Goal: Task Accomplishment & Management: Complete application form

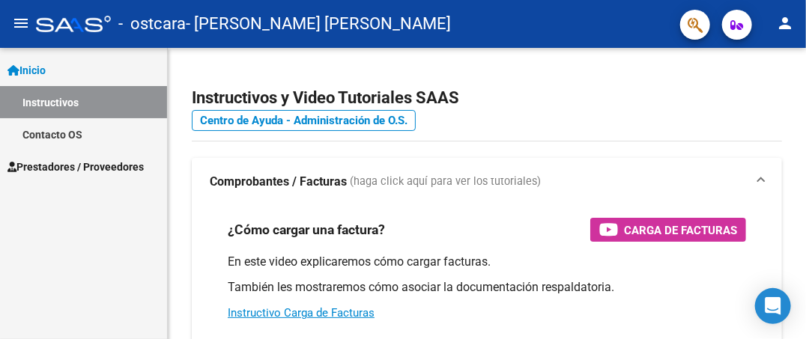
click at [99, 162] on span "Prestadores / Proveedores" at bounding box center [75, 167] width 136 height 16
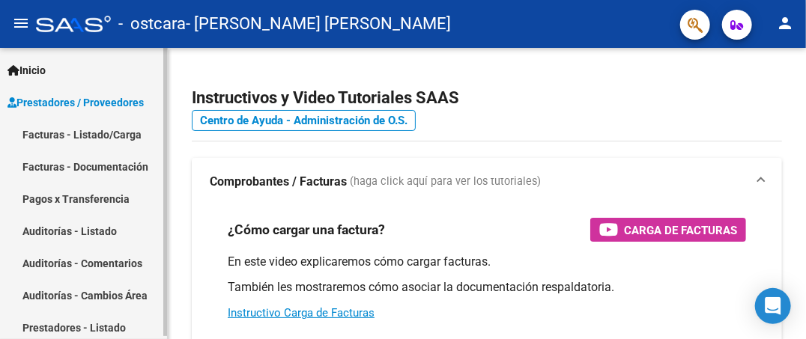
click at [61, 133] on link "Facturas - Listado/Carga" at bounding box center [83, 134] width 167 height 32
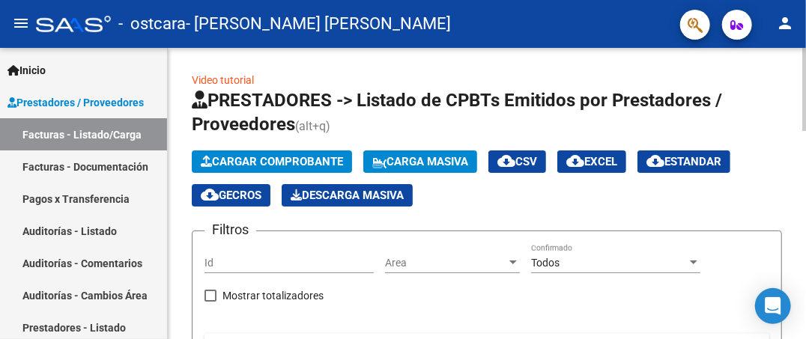
click at [278, 156] on span "Cargar Comprobante" at bounding box center [272, 161] width 142 height 13
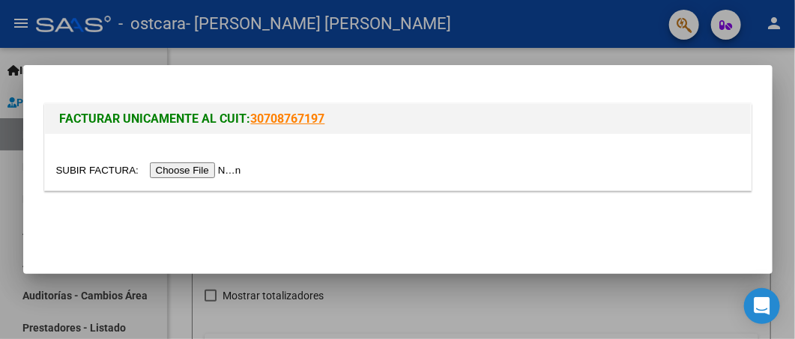
click at [176, 171] on input "file" at bounding box center [150, 170] width 189 height 16
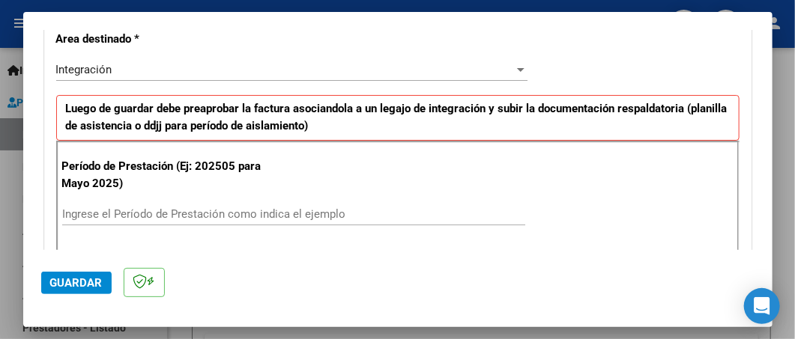
scroll to position [404, 0]
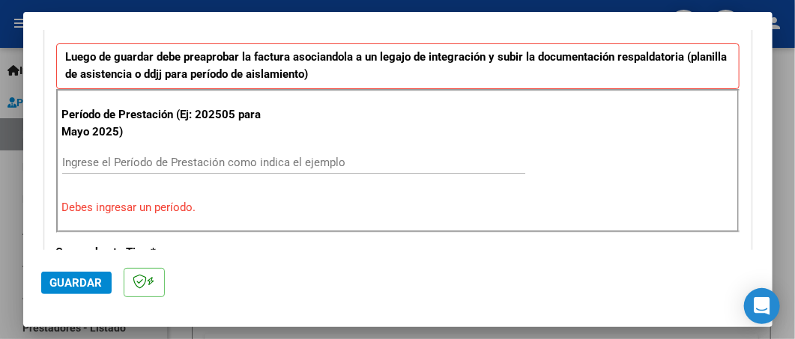
click at [335, 156] on input "Ingrese el Período de Prestación como indica el ejemplo" at bounding box center [293, 162] width 463 height 13
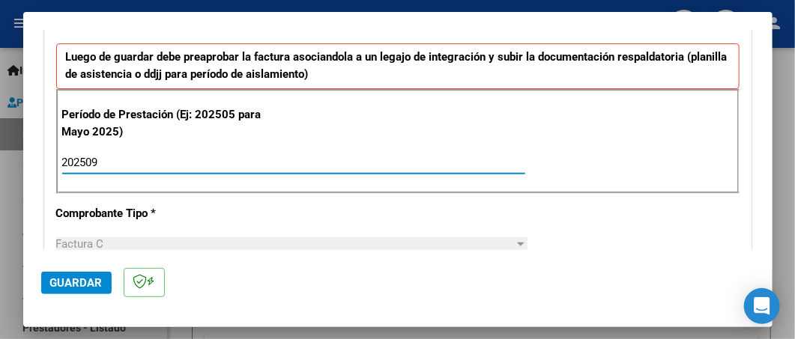
type input "202509"
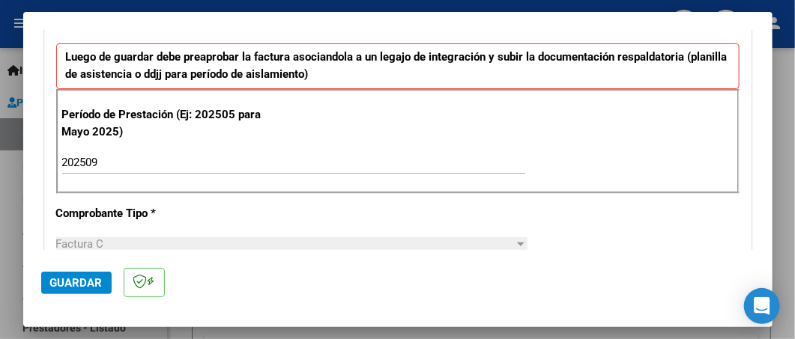
drag, startPoint x: 772, startPoint y: 110, endPoint x: 762, endPoint y: 114, distance: 11.1
click at [762, 114] on div "COMPROBANTE VER COMPROBANTE El comprobante fue leído exitosamente. DATOS DEL CO…" at bounding box center [397, 169] width 795 height 339
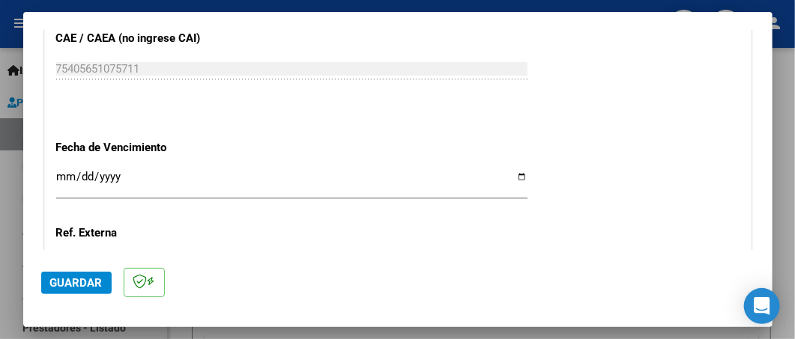
scroll to position [973, 0]
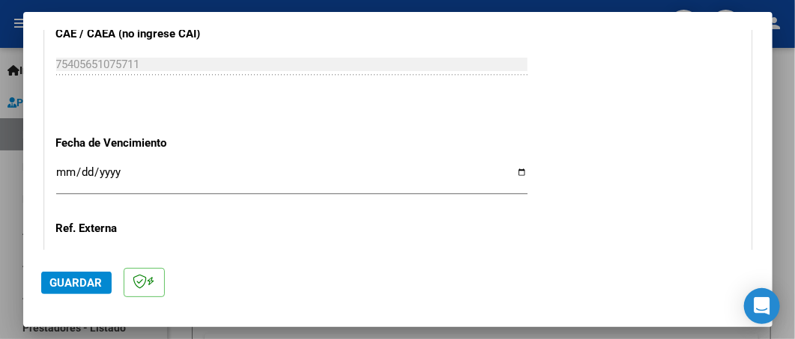
click at [515, 171] on input "Ingresar la fecha" at bounding box center [291, 178] width 471 height 24
type input "[DATE]"
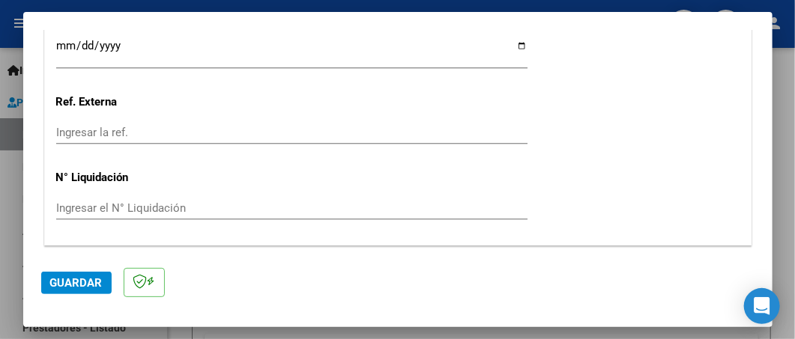
scroll to position [1140, 0]
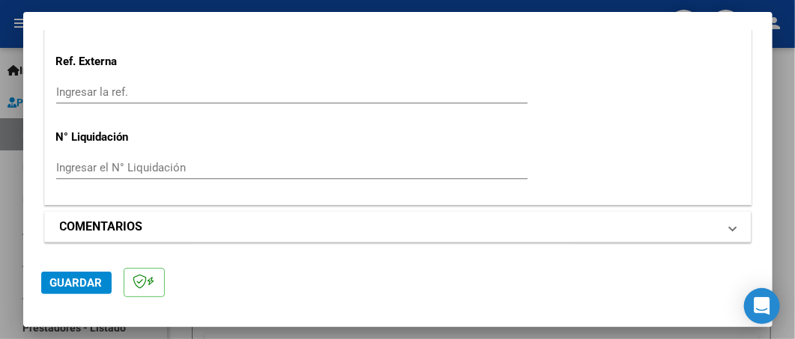
click at [729, 229] on span at bounding box center [732, 227] width 6 height 18
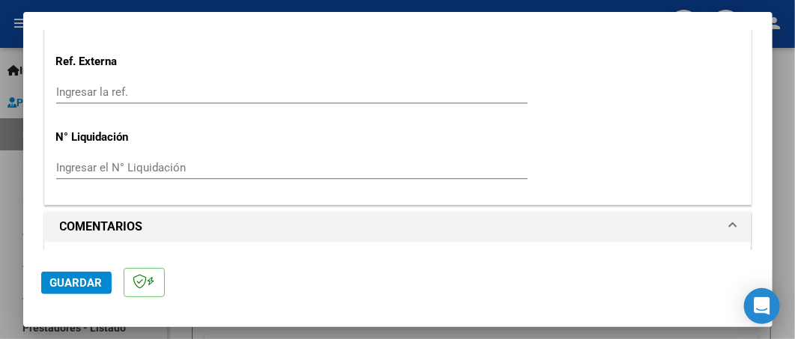
scroll to position [1283, 0]
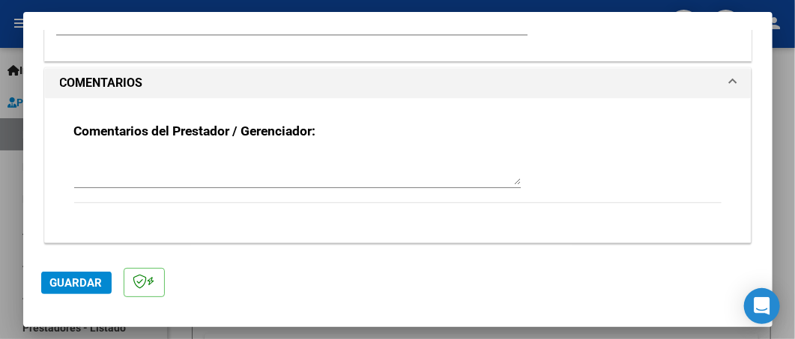
click at [75, 277] on span "Guardar" at bounding box center [76, 282] width 52 height 13
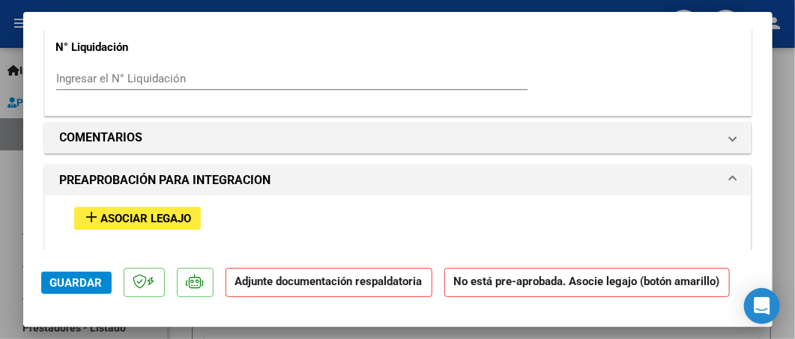
scroll to position [1234, 0]
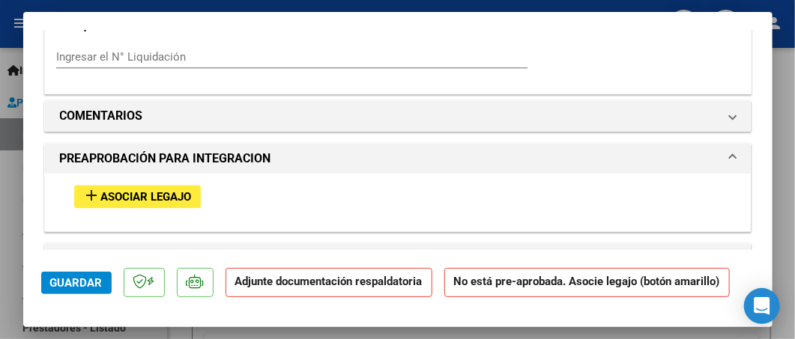
click at [152, 194] on span "Asociar Legajo" at bounding box center [146, 196] width 91 height 13
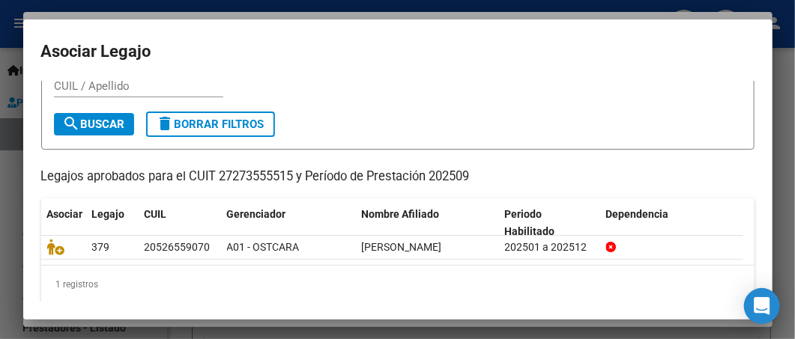
scroll to position [62, 0]
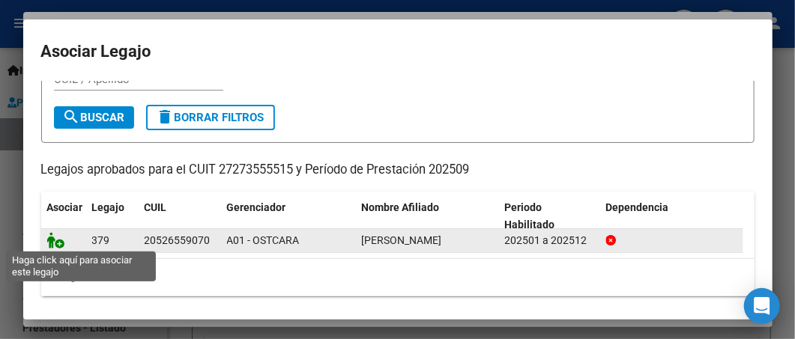
click at [55, 237] on icon at bounding box center [56, 240] width 18 height 16
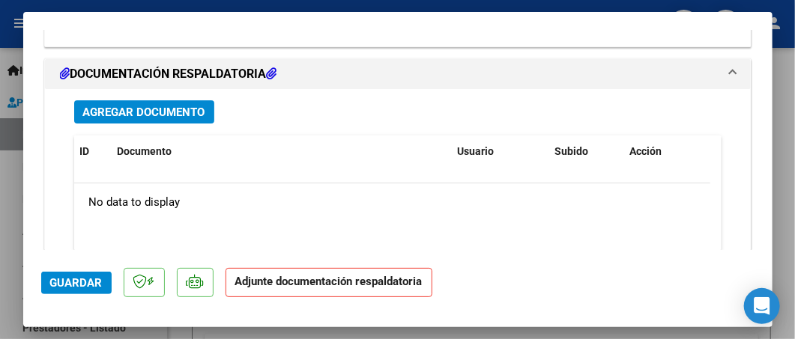
scroll to position [1689, 0]
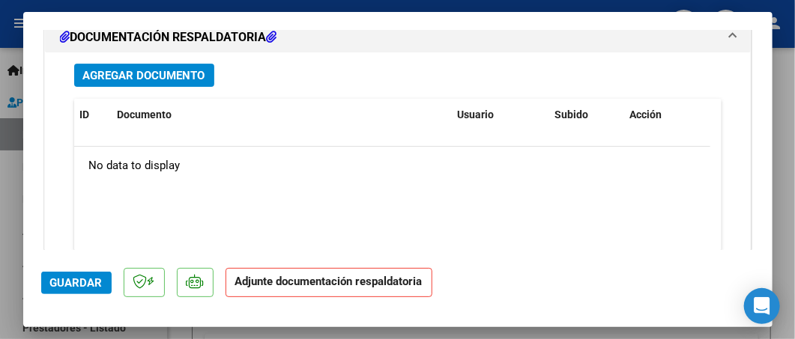
click at [136, 74] on span "Agregar Documento" at bounding box center [144, 75] width 122 height 13
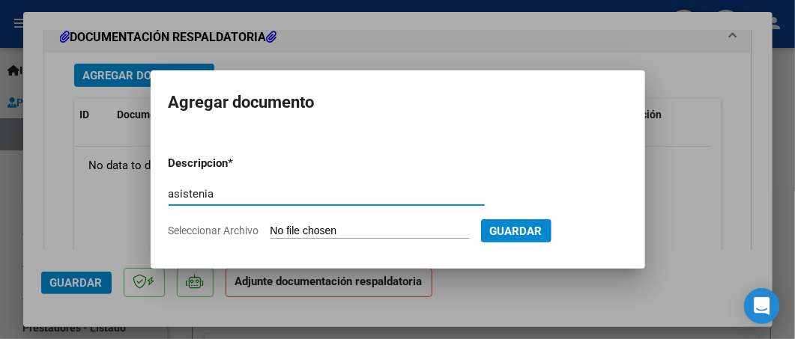
click at [202, 194] on input "asistenia" at bounding box center [326, 193] width 316 height 13
type input "asistencia"
click at [309, 230] on input "Seleccionar Archivo" at bounding box center [369, 232] width 198 height 14
type input "C:\fakepath\[PERSON_NAME] asist [DATE].pdf"
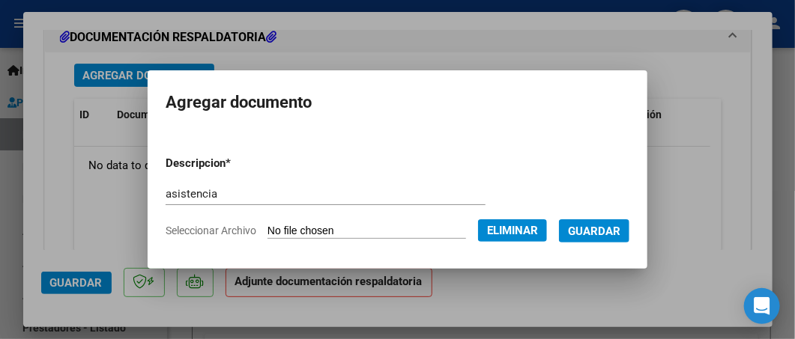
click at [604, 231] on span "Guardar" at bounding box center [594, 231] width 52 height 13
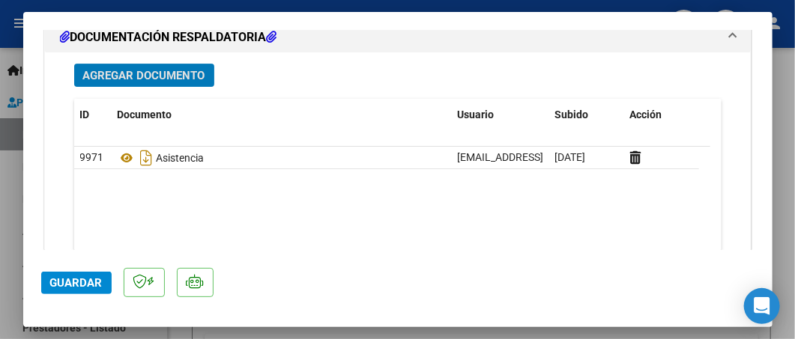
click at [62, 282] on span "Guardar" at bounding box center [76, 282] width 52 height 13
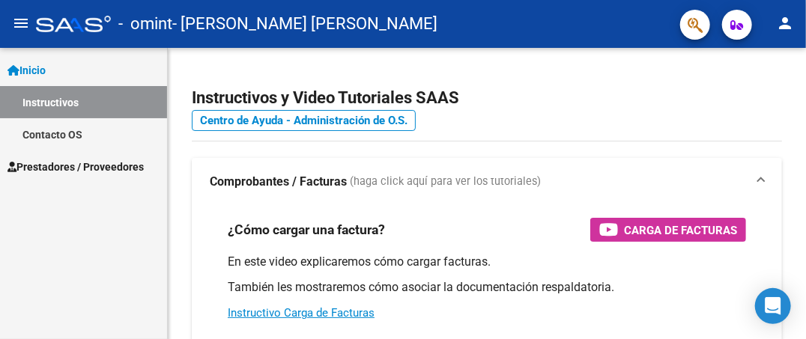
click at [90, 65] on link "Inicio" at bounding box center [83, 70] width 167 height 32
click at [43, 73] on span "Inicio" at bounding box center [26, 70] width 38 height 16
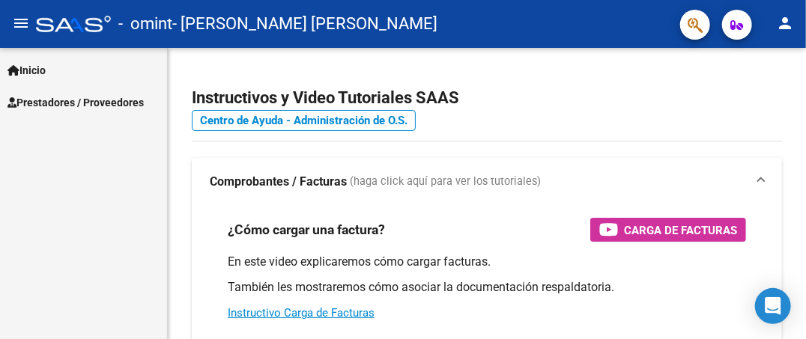
click at [43, 102] on span "Prestadores / Proveedores" at bounding box center [75, 102] width 136 height 16
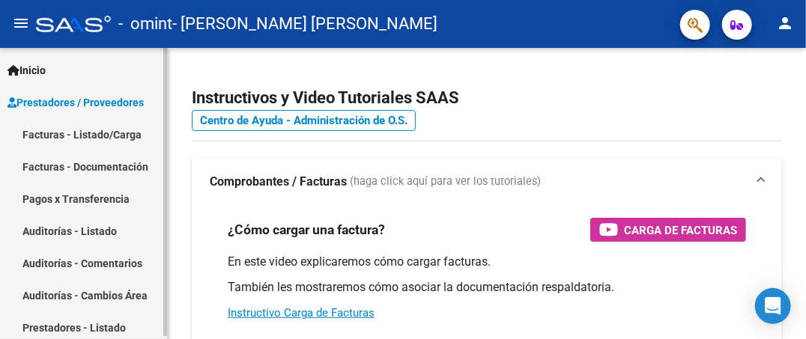
click at [42, 135] on link "Facturas - Listado/Carga" at bounding box center [83, 134] width 167 height 32
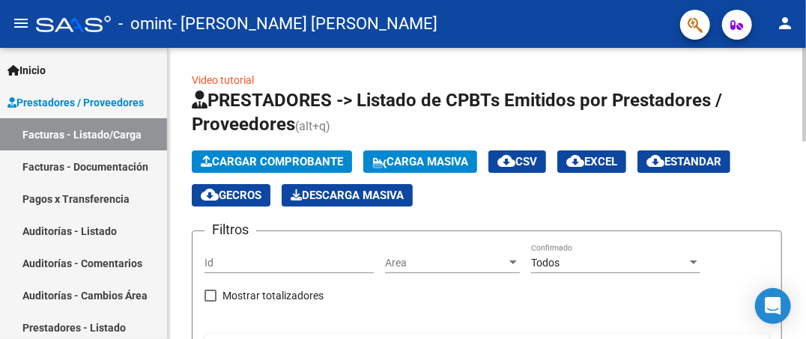
click at [259, 156] on span "Cargar Comprobante" at bounding box center [272, 161] width 142 height 13
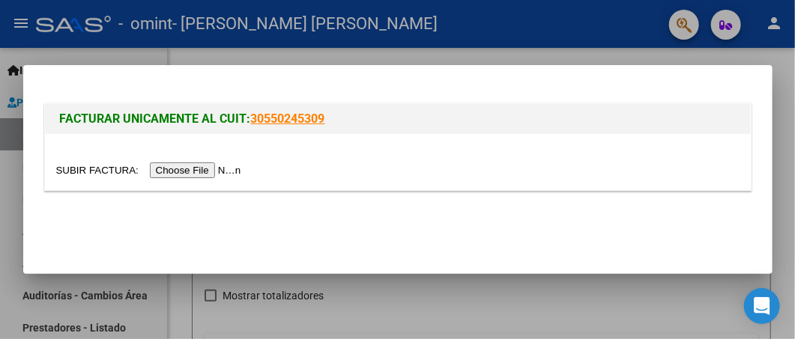
click at [205, 173] on input "file" at bounding box center [150, 170] width 189 height 16
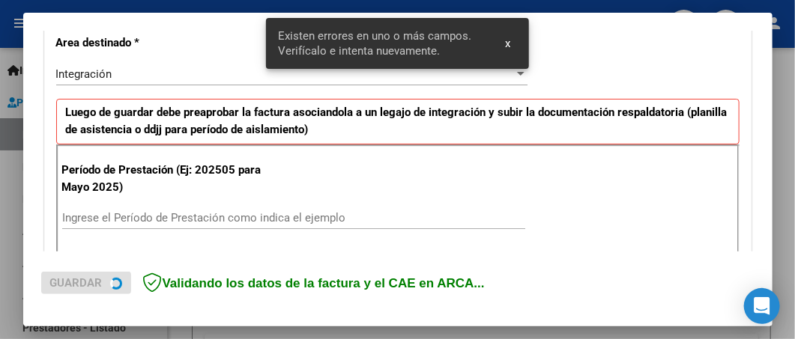
scroll to position [381, 0]
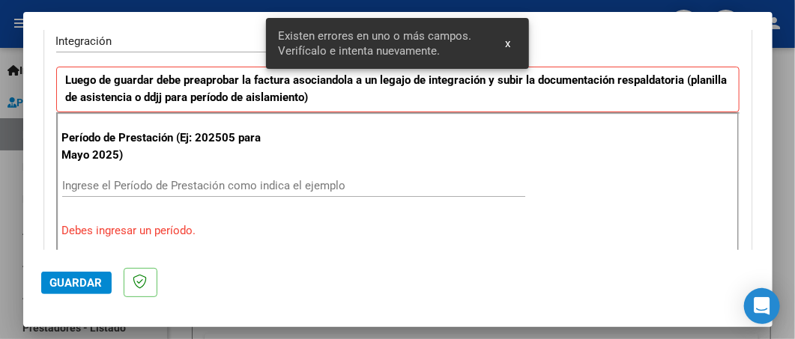
click at [152, 178] on div "Ingrese el Período de Prestación como indica el ejemplo" at bounding box center [293, 185] width 463 height 22
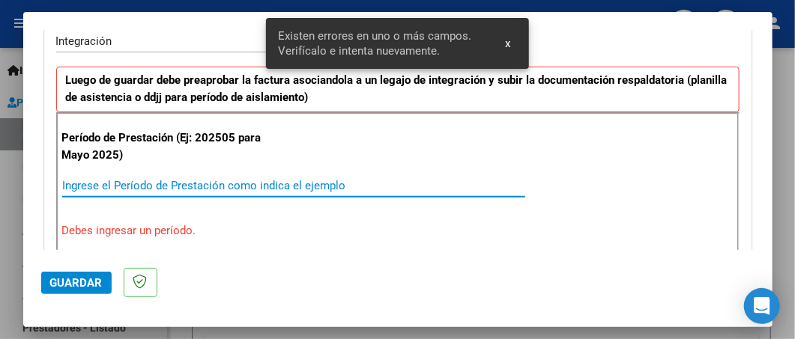
click at [152, 179] on input "Ingrese el Período de Prestación como indica el ejemplo" at bounding box center [293, 185] width 463 height 13
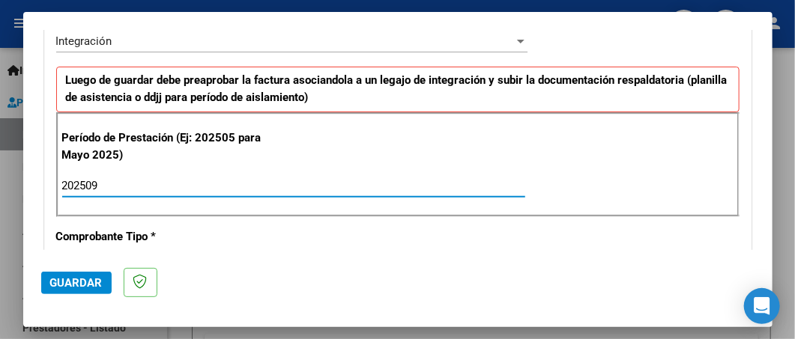
type input "202509"
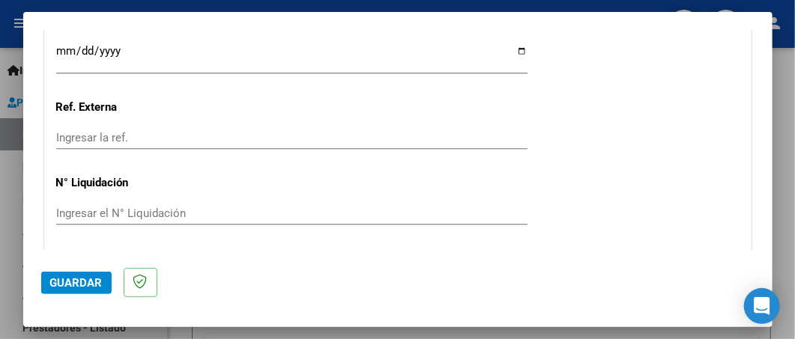
scroll to position [1098, 0]
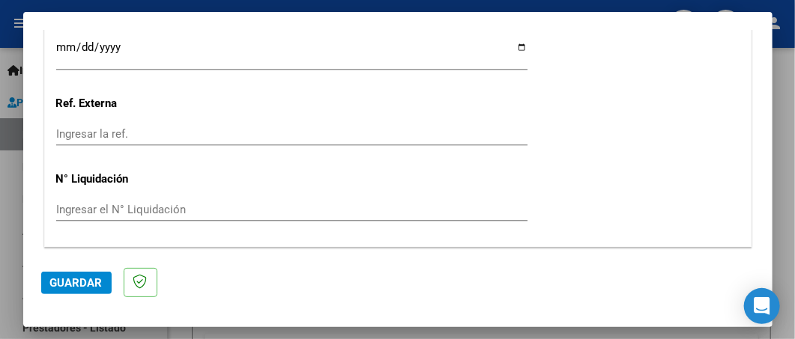
click at [510, 48] on input "Ingresar la fecha" at bounding box center [291, 53] width 471 height 24
type input "[DATE]"
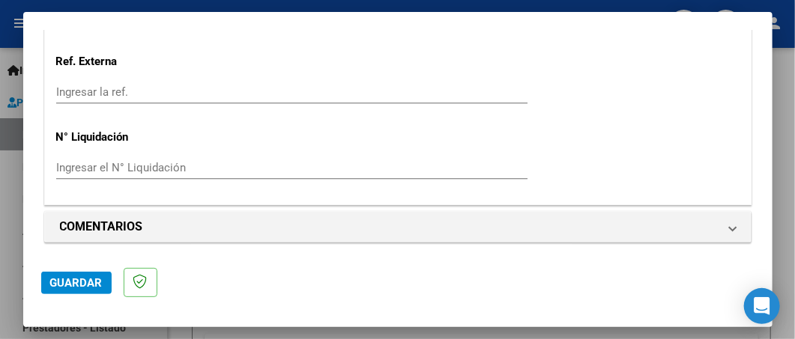
click at [88, 283] on span "Guardar" at bounding box center [76, 282] width 52 height 13
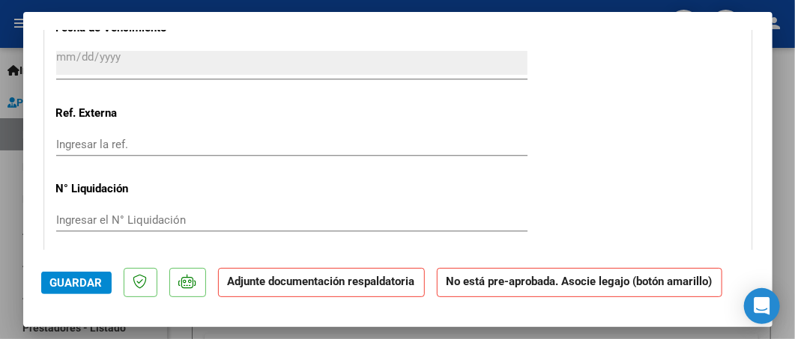
scroll to position [1234, 0]
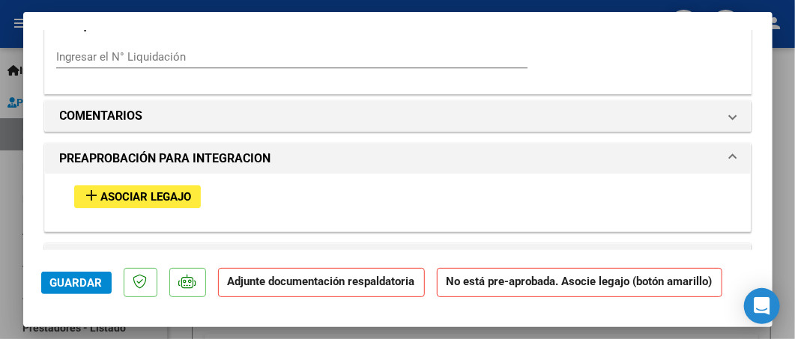
click at [168, 195] on span "Asociar Legajo" at bounding box center [146, 196] width 91 height 13
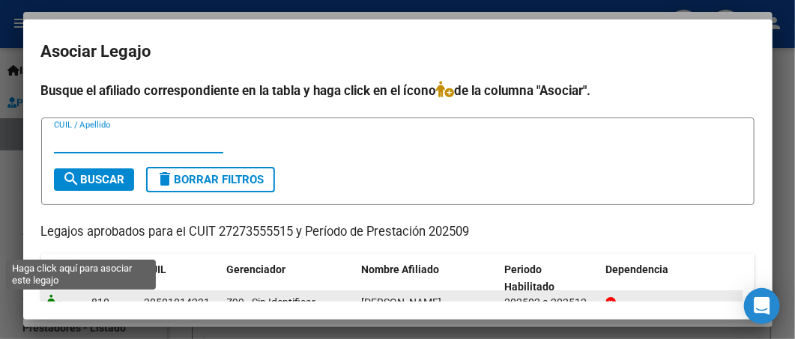
click at [55, 297] on icon at bounding box center [56, 302] width 18 height 16
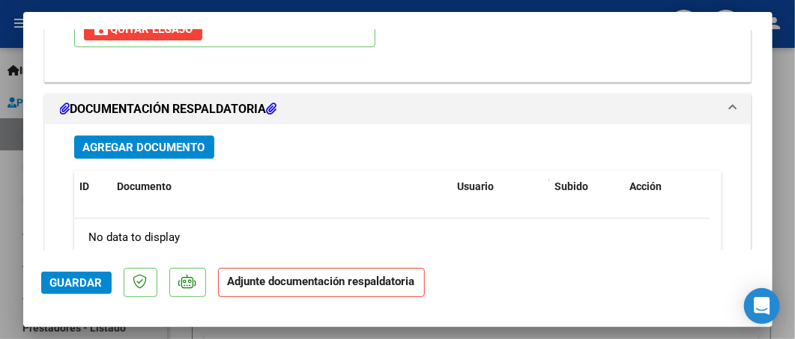
scroll to position [1623, 0]
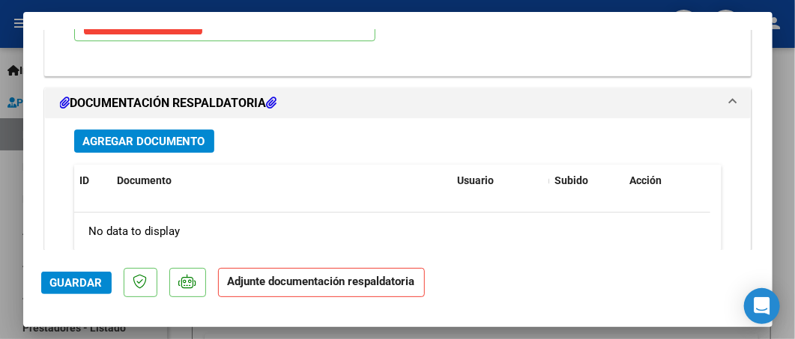
click at [182, 135] on span "Agregar Documento" at bounding box center [144, 141] width 122 height 13
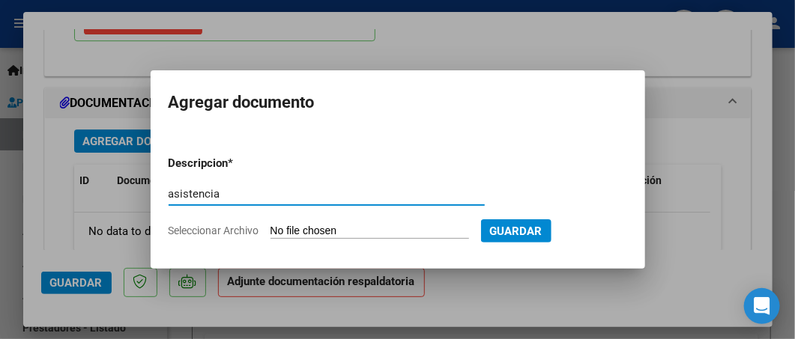
type input "asistencia"
click at [279, 225] on input "Seleccionar Archivo" at bounding box center [369, 232] width 198 height 14
type input "C:\fakepath\Asistencia GÓMEZ sept 2025.pdf"
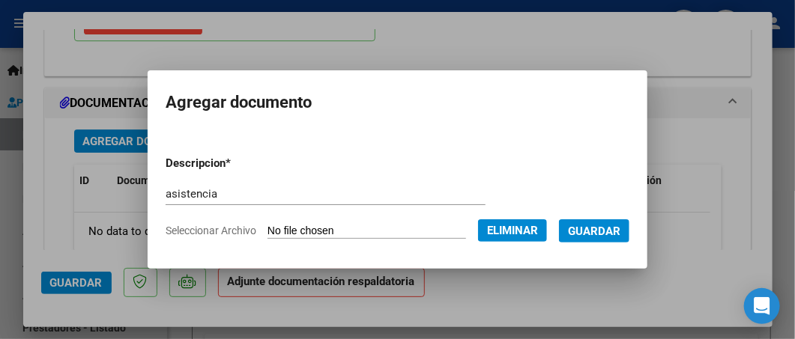
click at [604, 231] on span "Guardar" at bounding box center [594, 231] width 52 height 13
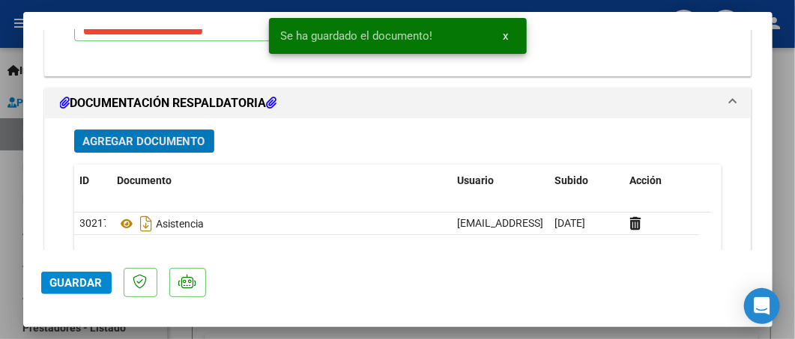
click at [87, 282] on span "Guardar" at bounding box center [76, 282] width 52 height 13
